Goal: Transaction & Acquisition: Purchase product/service

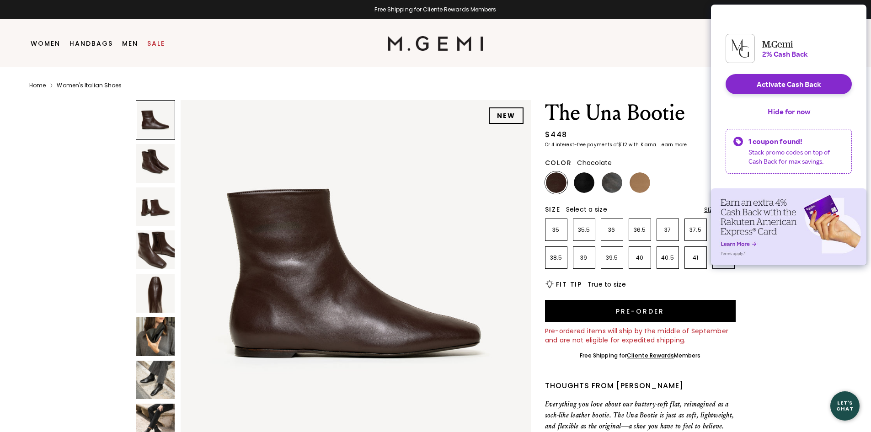
click at [155, 162] on img at bounding box center [155, 163] width 39 height 39
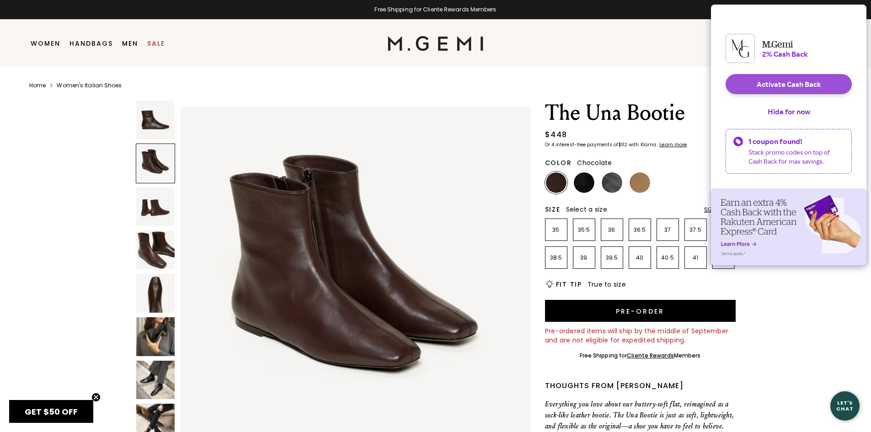
click at [792, 92] on button "Activate Cash Back" at bounding box center [789, 84] width 126 height 20
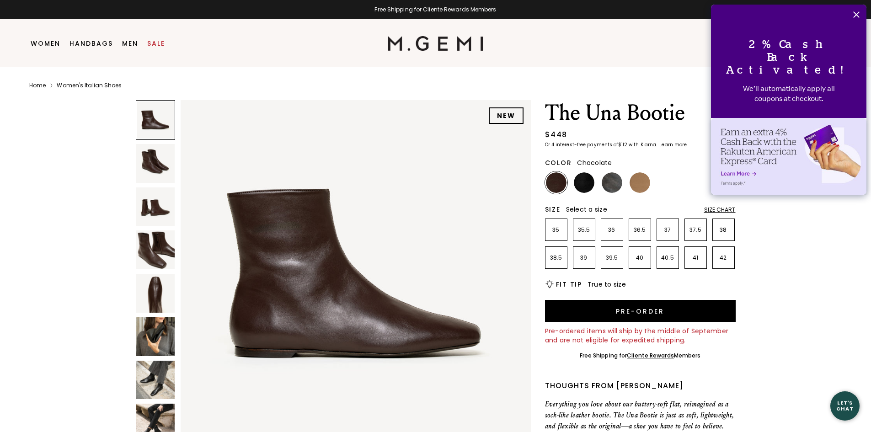
click at [152, 162] on img at bounding box center [155, 163] width 39 height 39
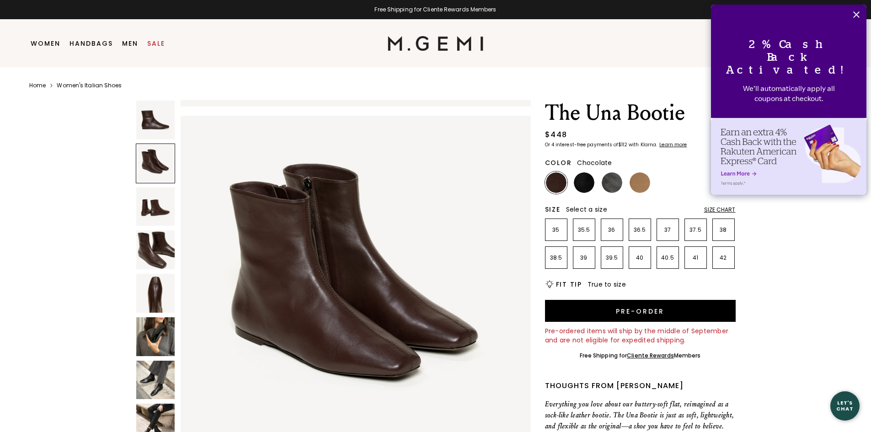
scroll to position [352, 0]
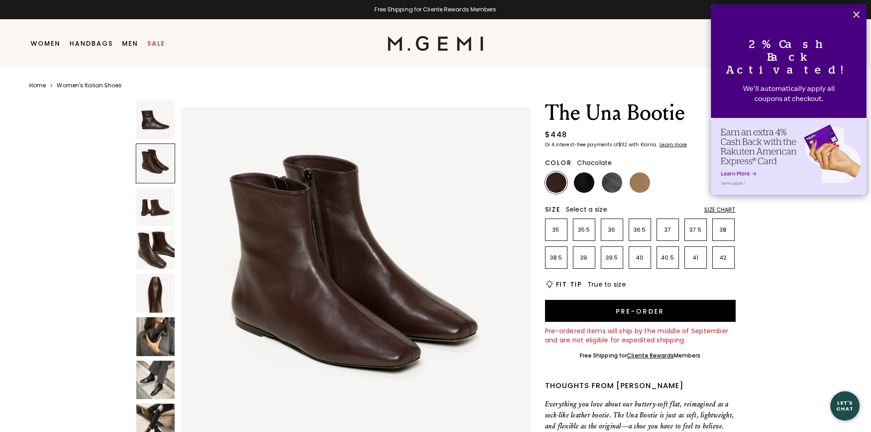
click at [150, 198] on img at bounding box center [155, 206] width 39 height 39
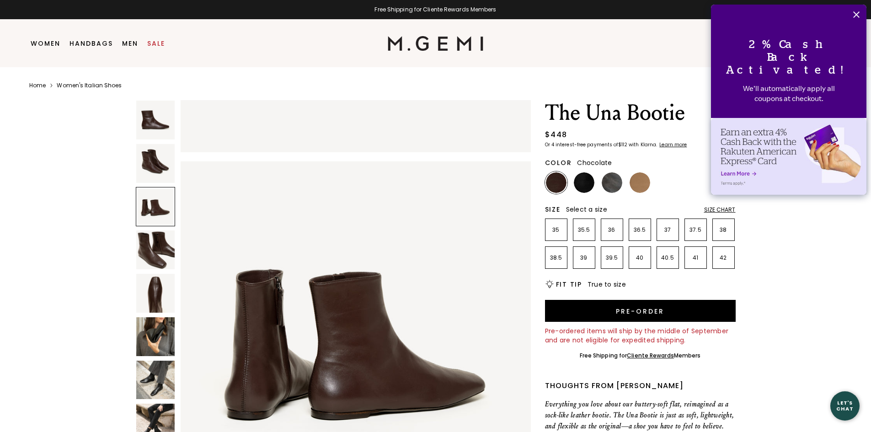
scroll to position [704, 0]
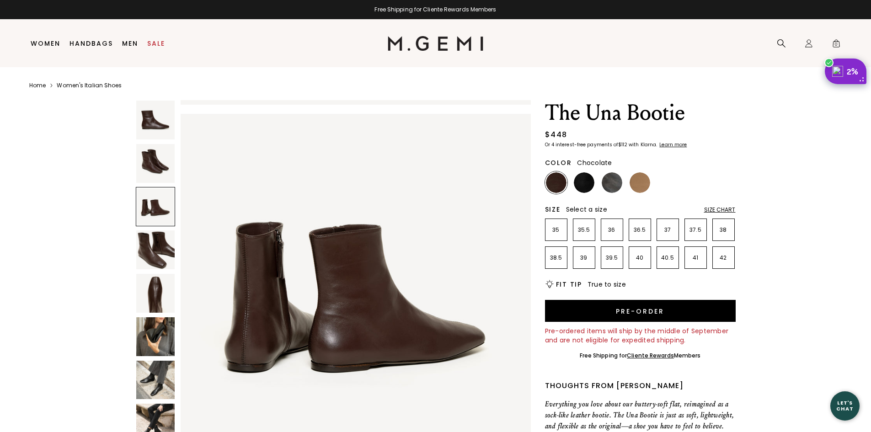
click at [149, 234] on img at bounding box center [155, 249] width 39 height 39
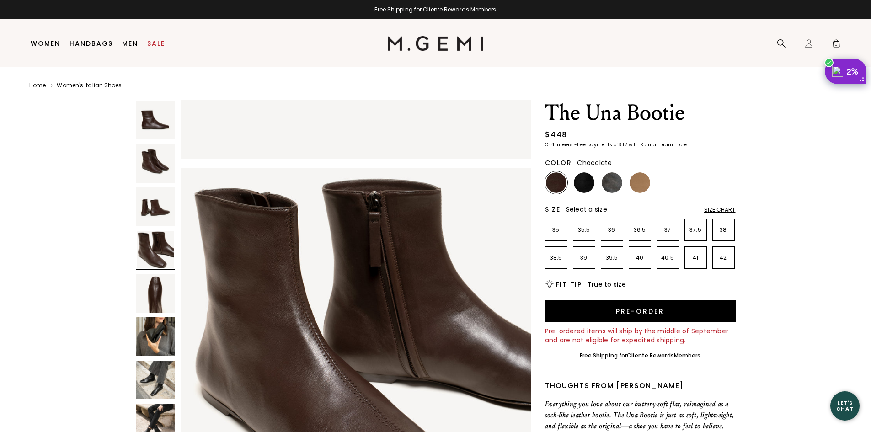
scroll to position [1057, 0]
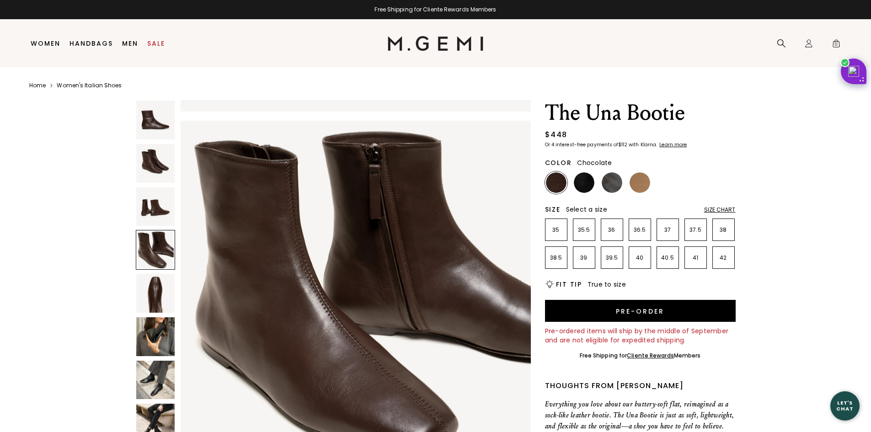
click at [151, 290] on img at bounding box center [155, 293] width 39 height 39
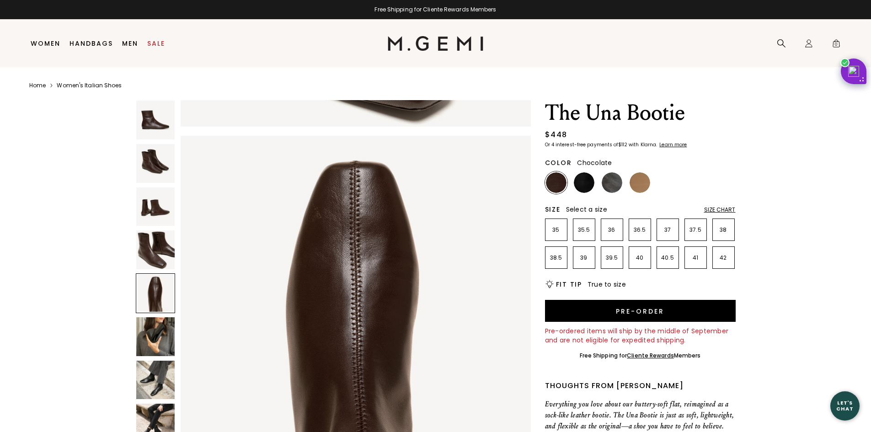
scroll to position [1409, 0]
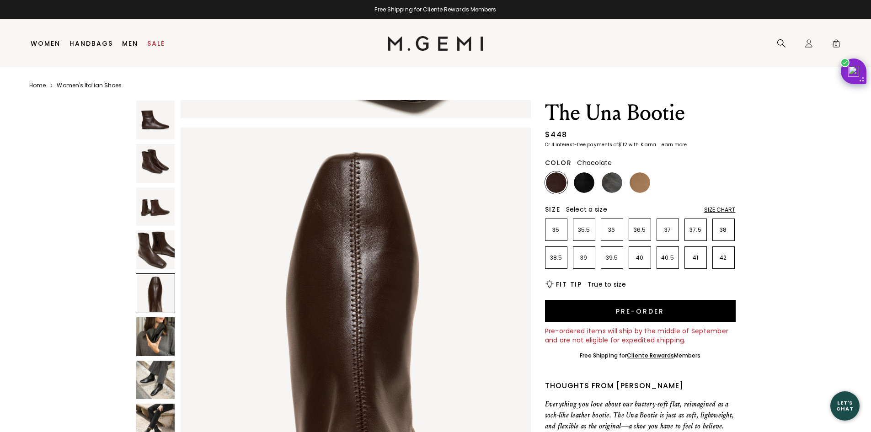
click at [151, 333] on img at bounding box center [155, 336] width 39 height 39
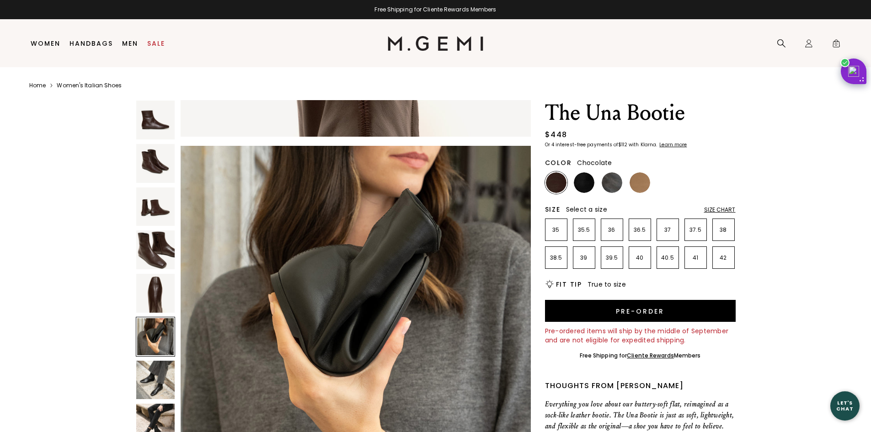
scroll to position [1761, 0]
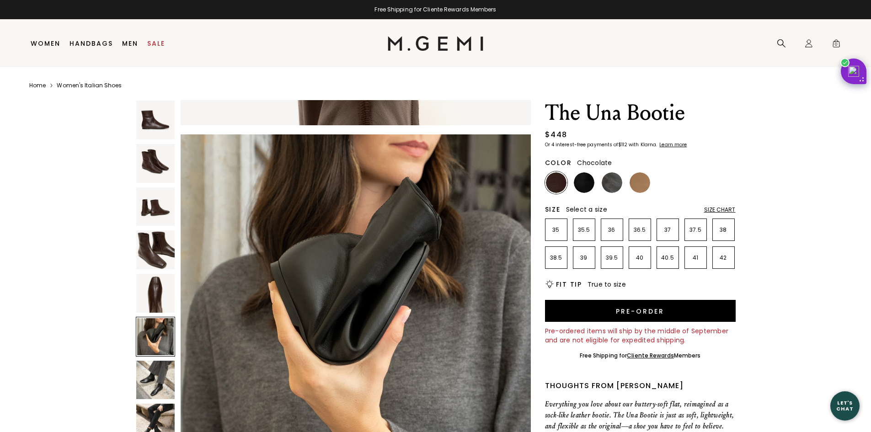
click at [162, 373] on img at bounding box center [155, 380] width 39 height 39
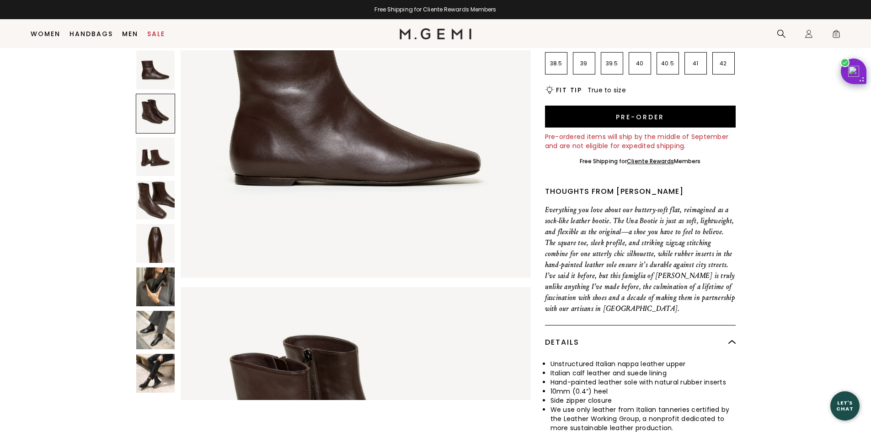
scroll to position [51, 0]
